Goal: Task Accomplishment & Management: Manage account settings

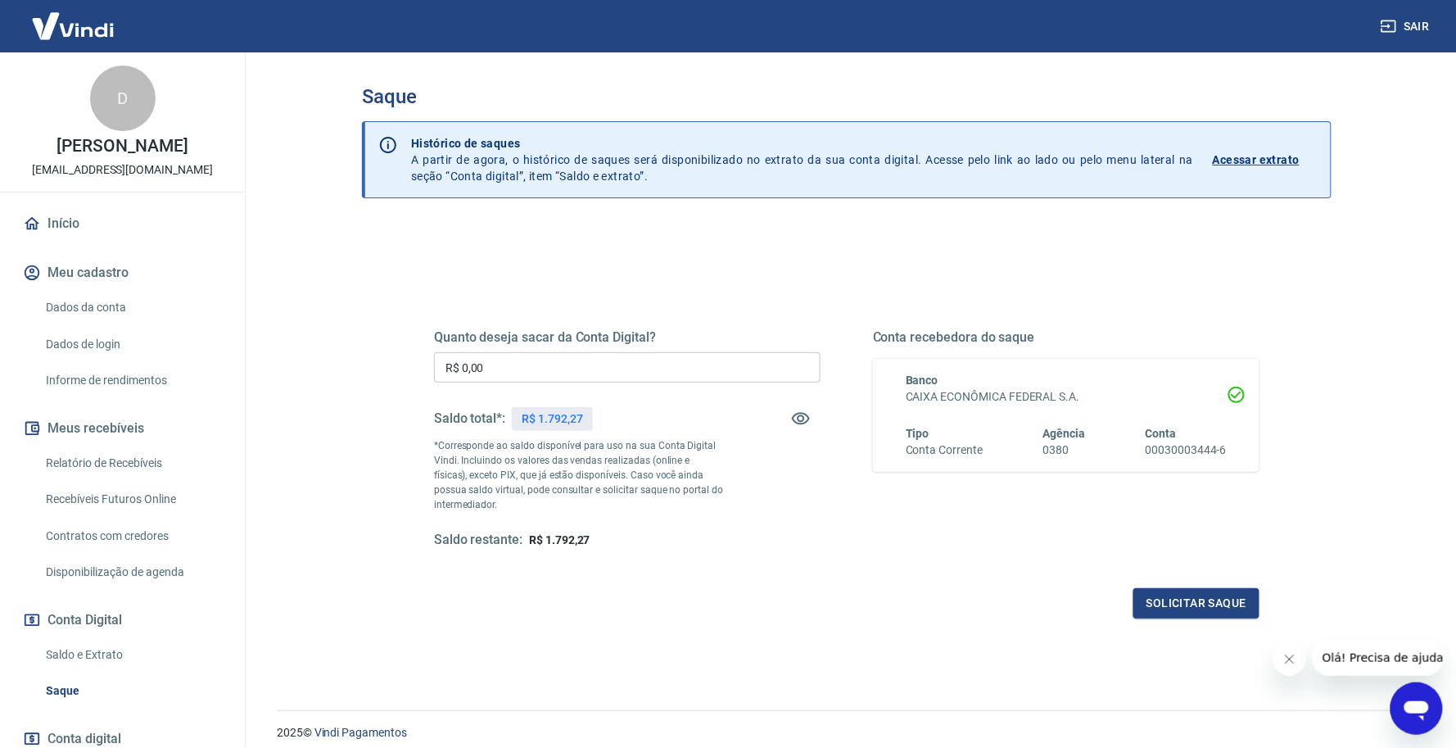
click at [173, 455] on link "Relatório de Recebíveis" at bounding box center [132, 463] width 186 height 34
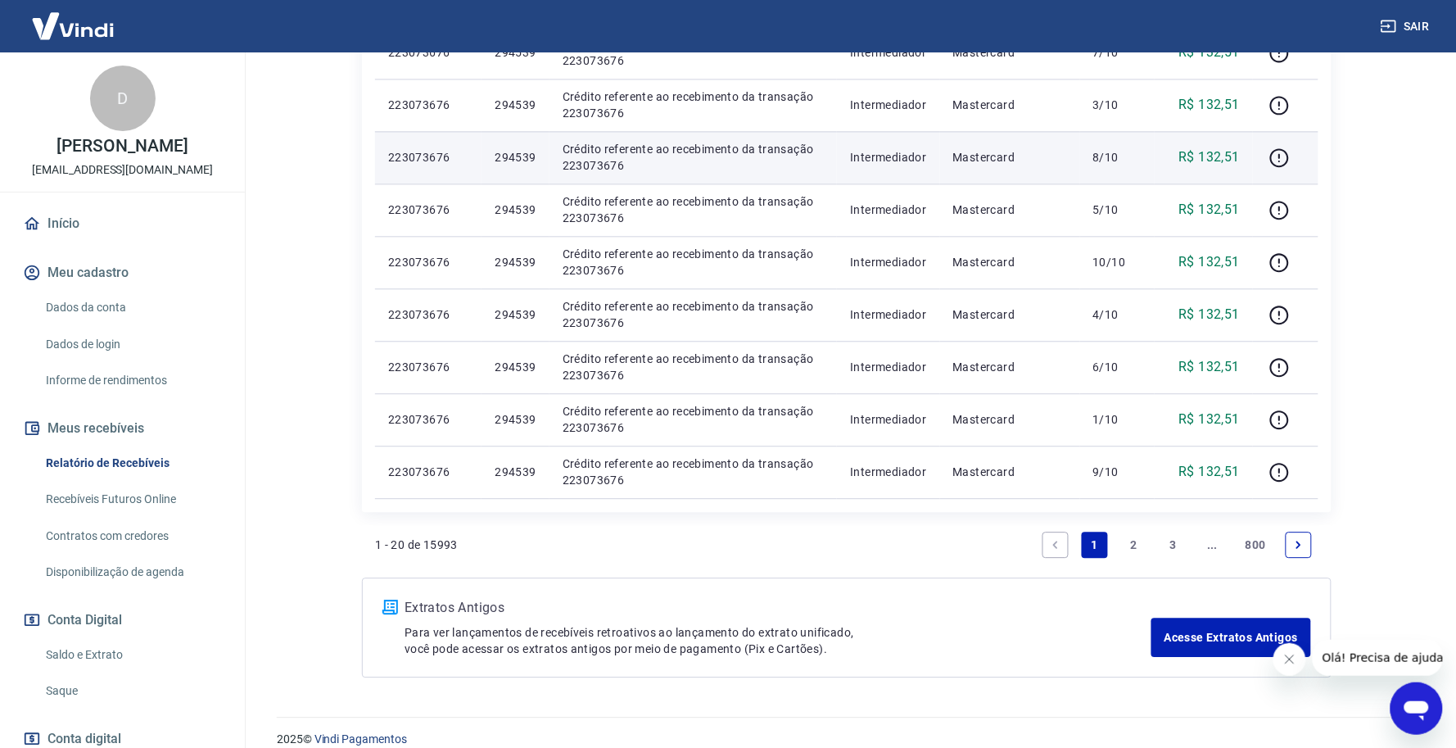
scroll to position [1090, 0]
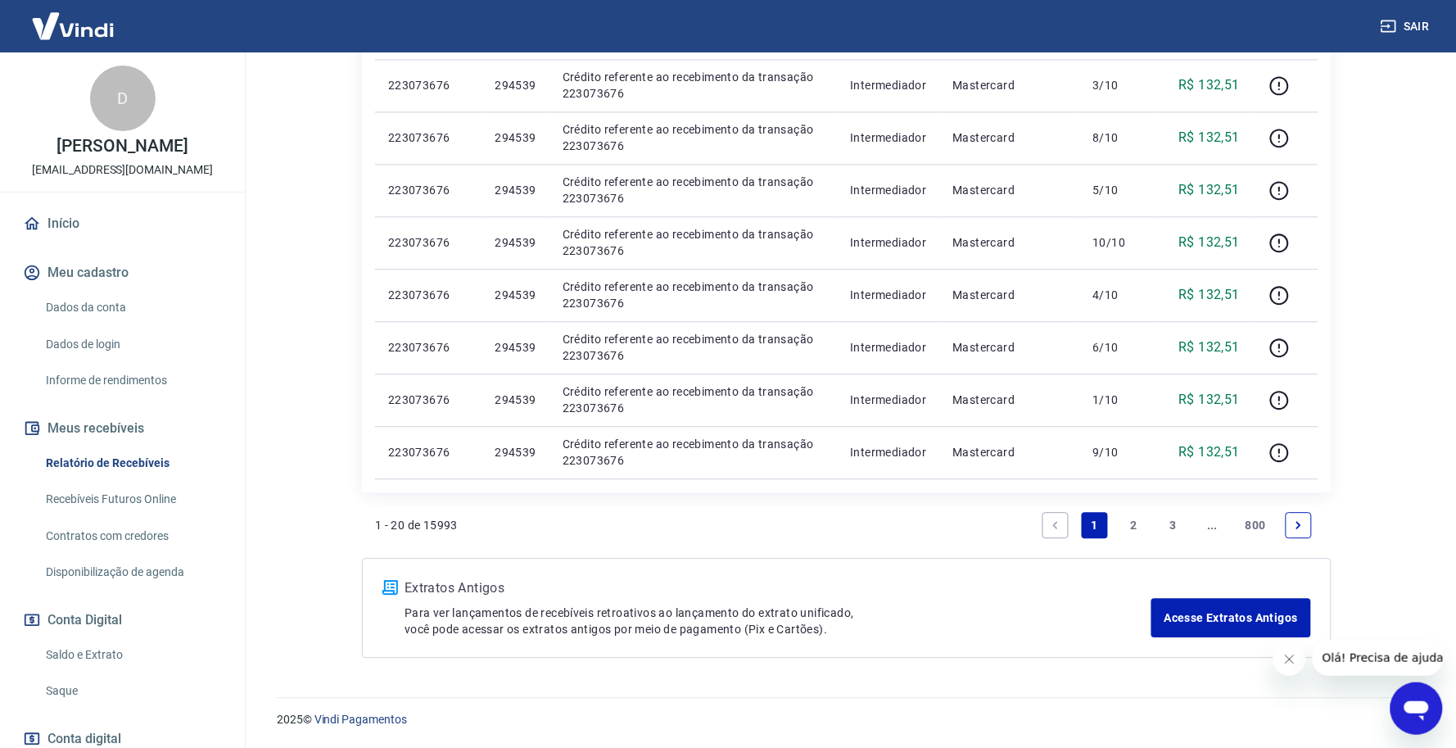
click at [1132, 518] on link "2" at bounding box center [1134, 525] width 26 height 26
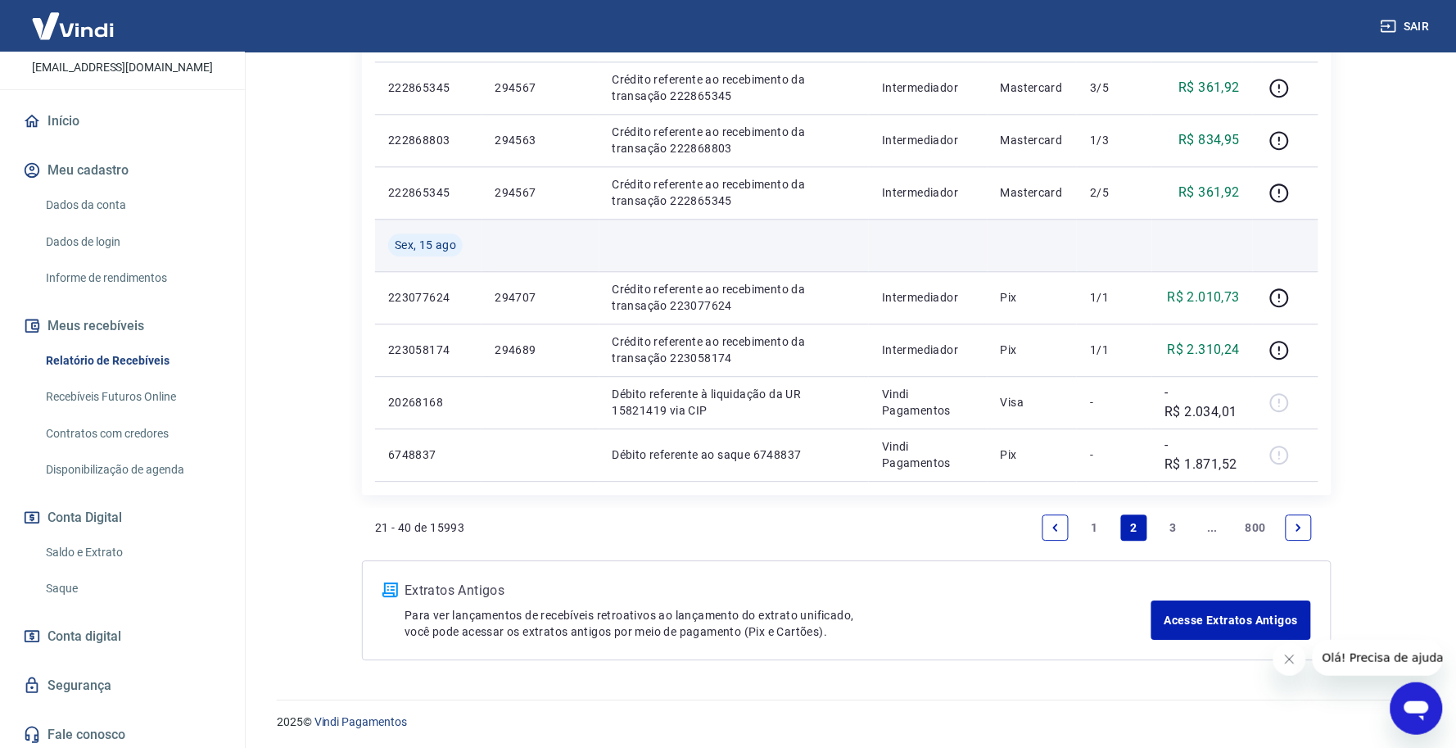
scroll to position [1142, 0]
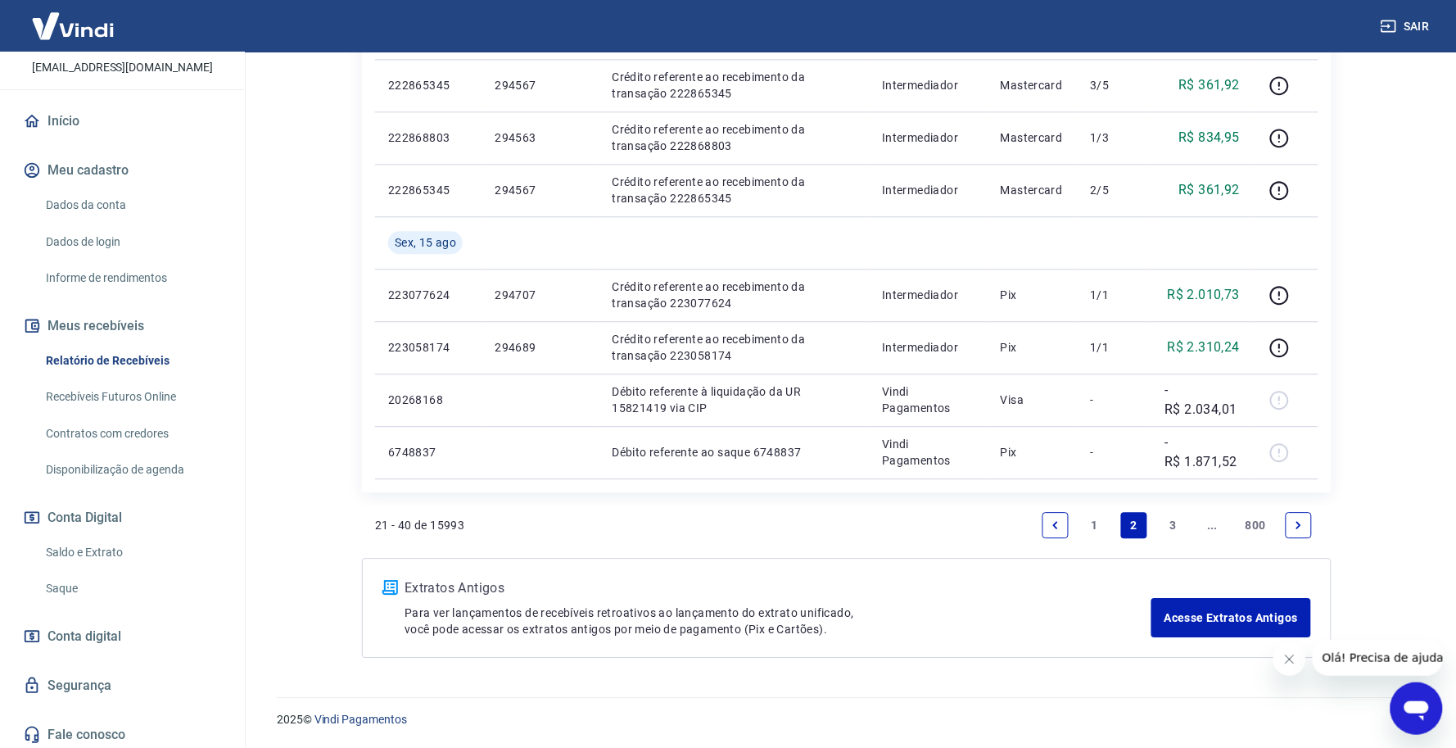
click at [1095, 521] on link "1" at bounding box center [1095, 525] width 26 height 26
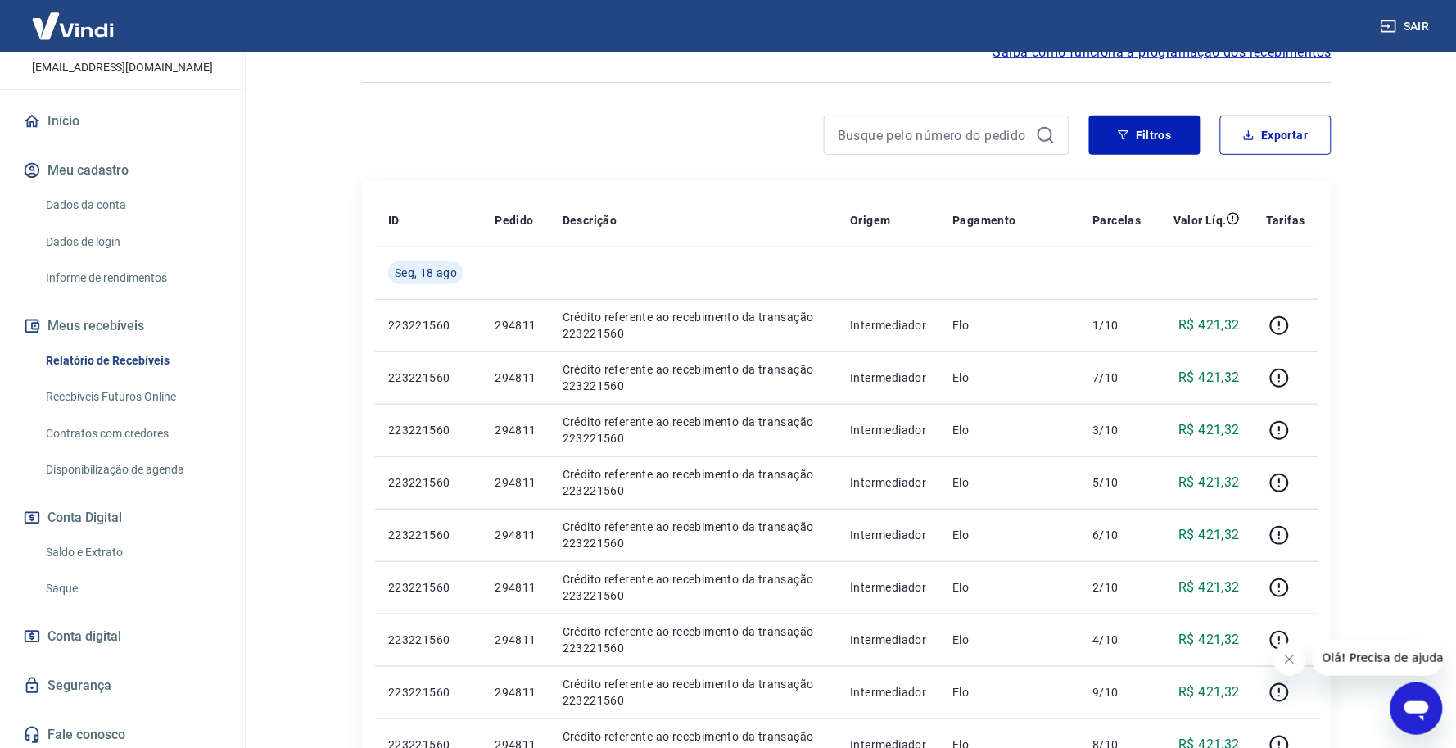
scroll to position [105, 0]
click at [83, 587] on link "Saque" at bounding box center [132, 586] width 186 height 34
